Goal: Browse casually

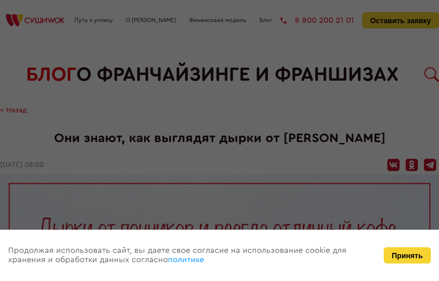
click at [415, 254] on button "Принять" at bounding box center [407, 255] width 47 height 16
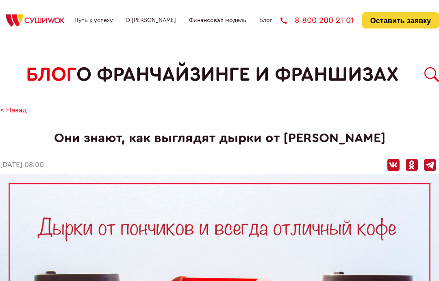
click at [17, 115] on link "< Назад" at bounding box center [13, 110] width 27 height 9
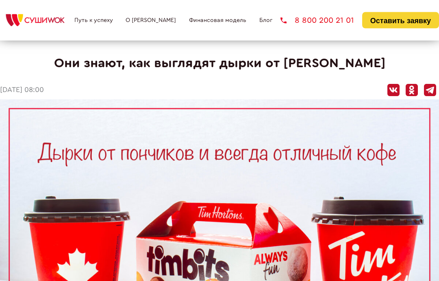
scroll to position [71, 0]
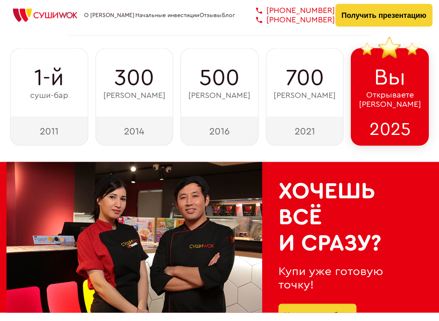
scroll to position [145, 0]
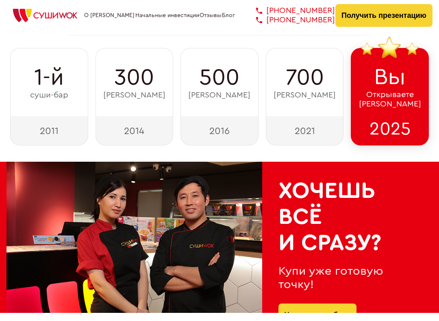
click at [412, 186] on h2 "Хочешь всё и сразу?" at bounding box center [347, 225] width 138 height 78
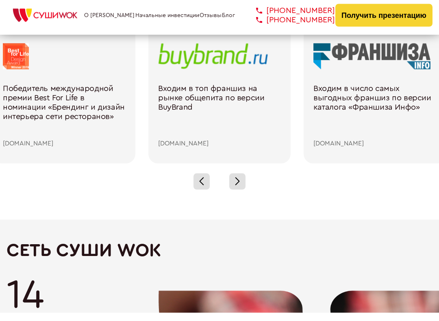
scroll to position [1183, 0]
click at [242, 183] on div at bounding box center [237, 189] width 16 height 16
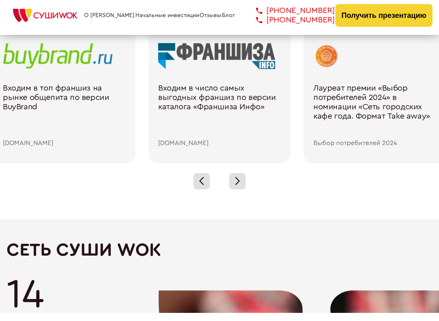
click at [244, 182] on div at bounding box center [237, 189] width 16 height 16
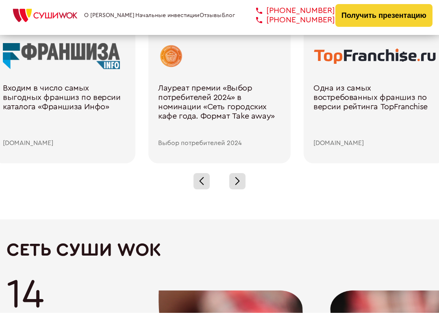
click at [244, 181] on div at bounding box center [237, 189] width 16 height 16
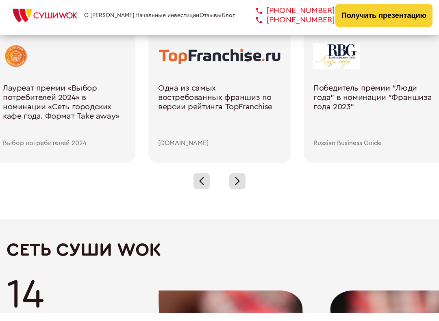
click at [245, 181] on div at bounding box center [237, 189] width 16 height 16
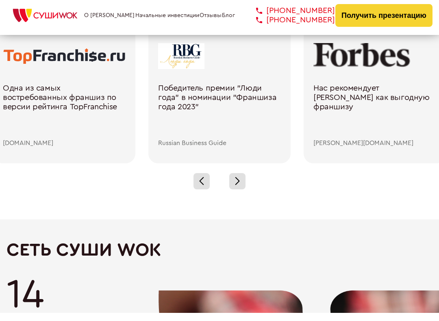
click at [245, 181] on div at bounding box center [237, 189] width 16 height 16
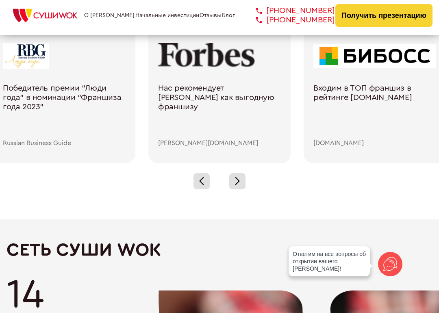
click at [244, 183] on div at bounding box center [237, 189] width 16 height 16
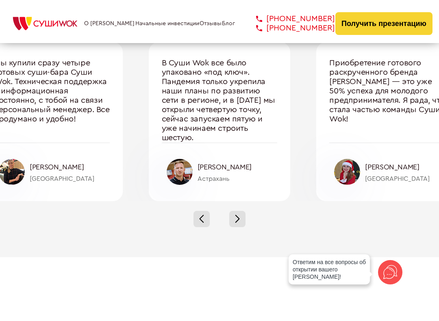
scroll to position [2725, 0]
